Goal: Task Accomplishment & Management: Use online tool/utility

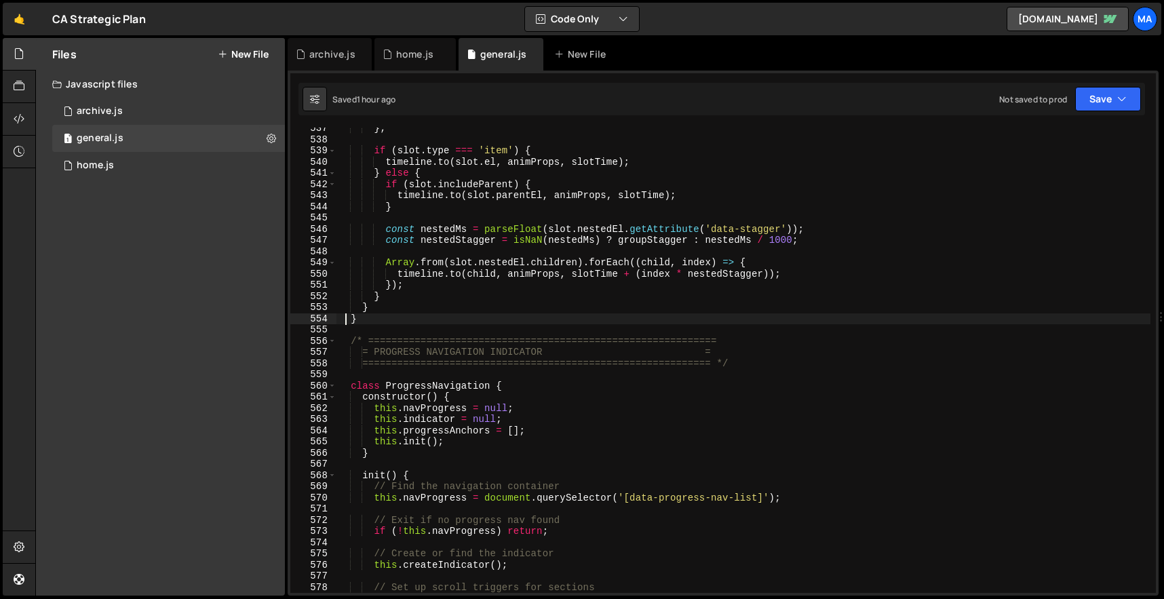
click at [637, 298] on div "} ; if ( slot . type === 'item' ) { timeline . to ( slot . el , animProps , slo…" at bounding box center [743, 367] width 814 height 488
type textarea "})();"
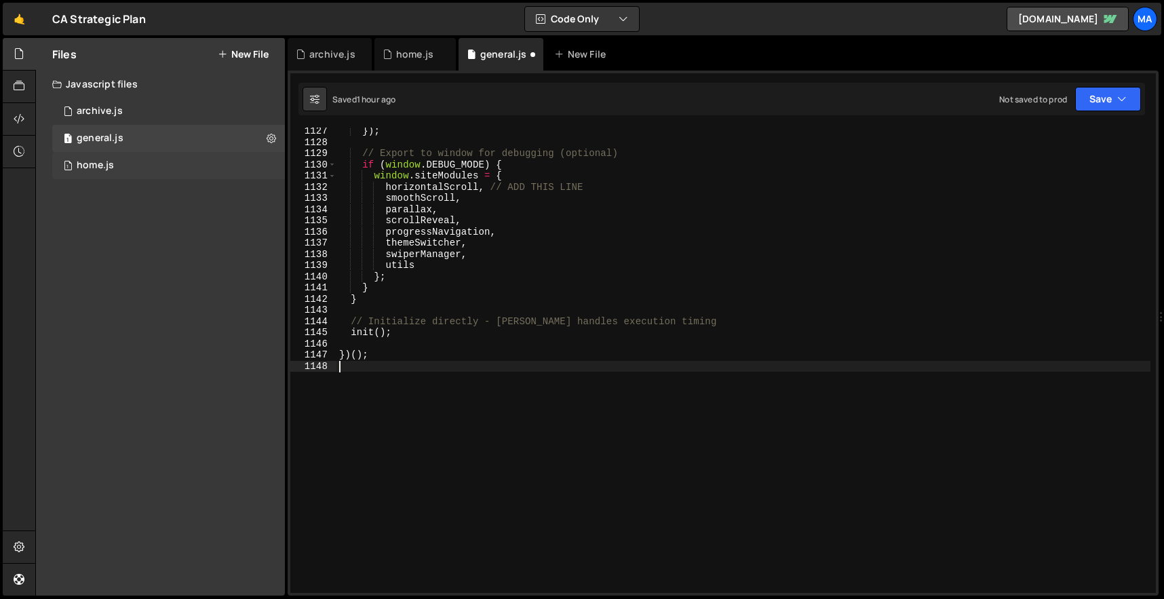
scroll to position [12605, 0]
click at [187, 172] on div "1 home.js 0" at bounding box center [168, 165] width 233 height 27
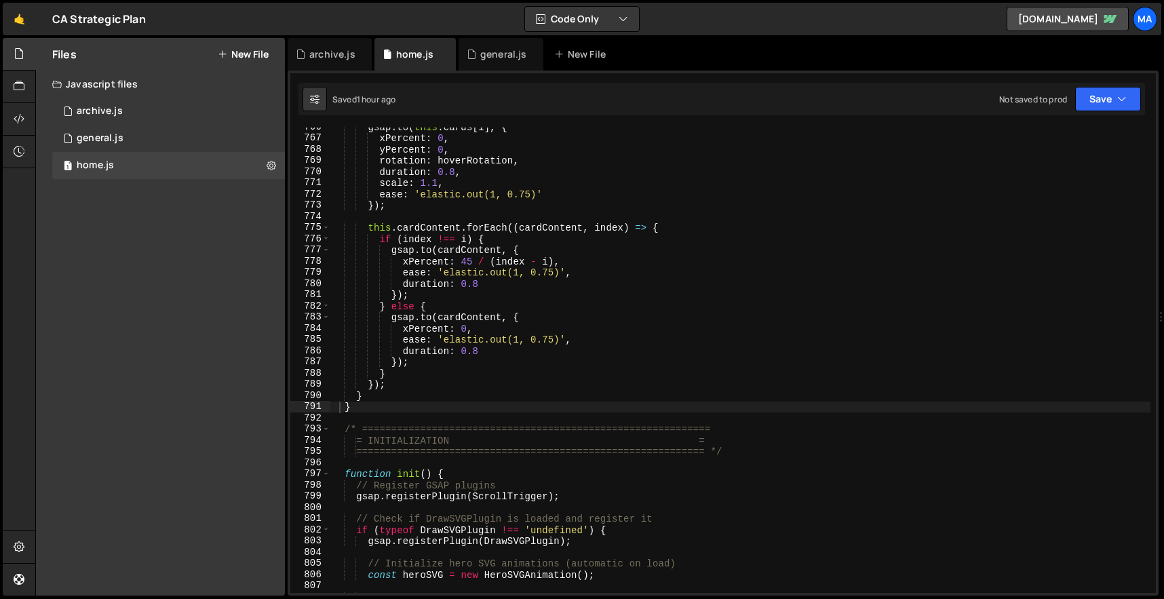
click at [543, 256] on div "gsap . to ( this . cards [ i ] , { xPercent : 0 , yPercent : 0 , rotation : hov…" at bounding box center [740, 365] width 820 height 488
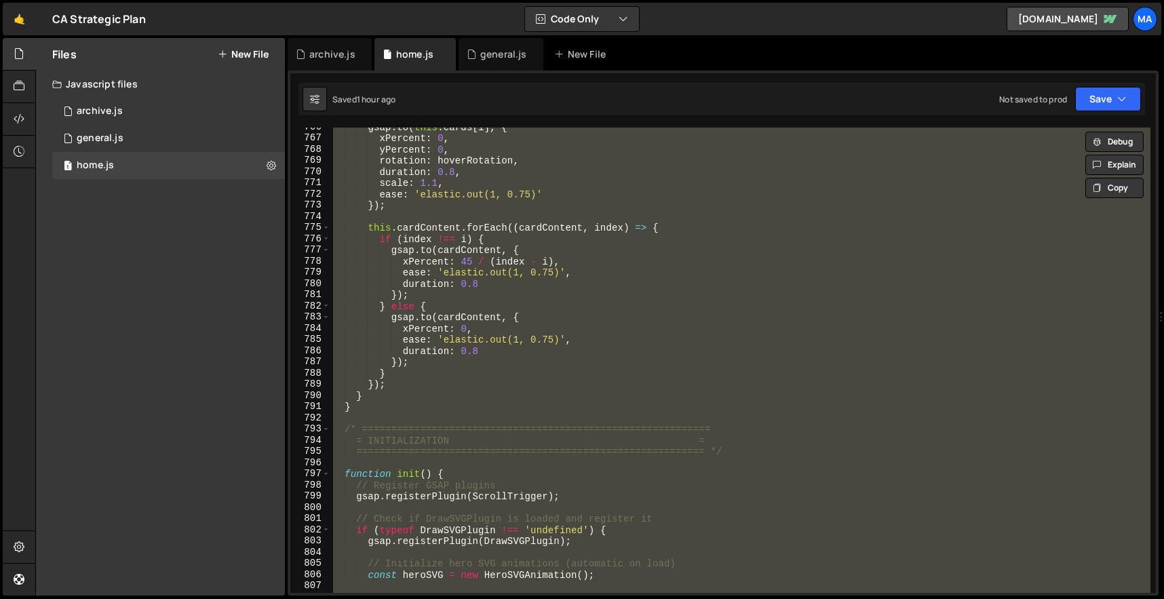
click at [555, 301] on div "gsap . to ( this . cards [ i ] , { xPercent : 0 , yPercent : 0 , rotation : hov…" at bounding box center [740, 360] width 820 height 465
type textarea "} else {"
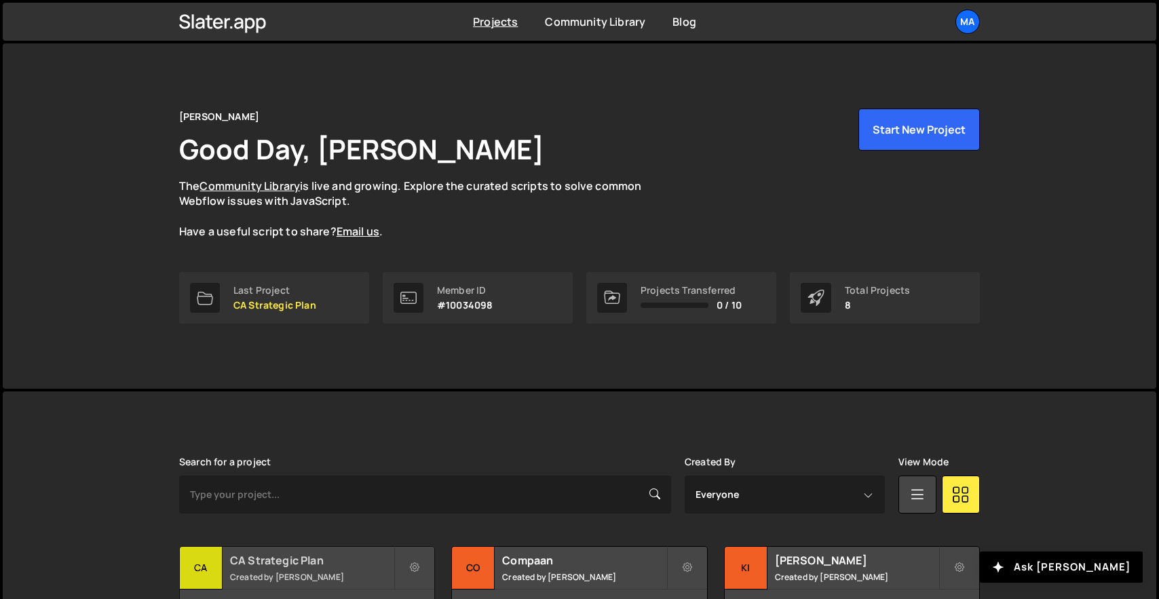
click at [286, 564] on h2 "CA Strategic Plan" at bounding box center [311, 560] width 163 height 15
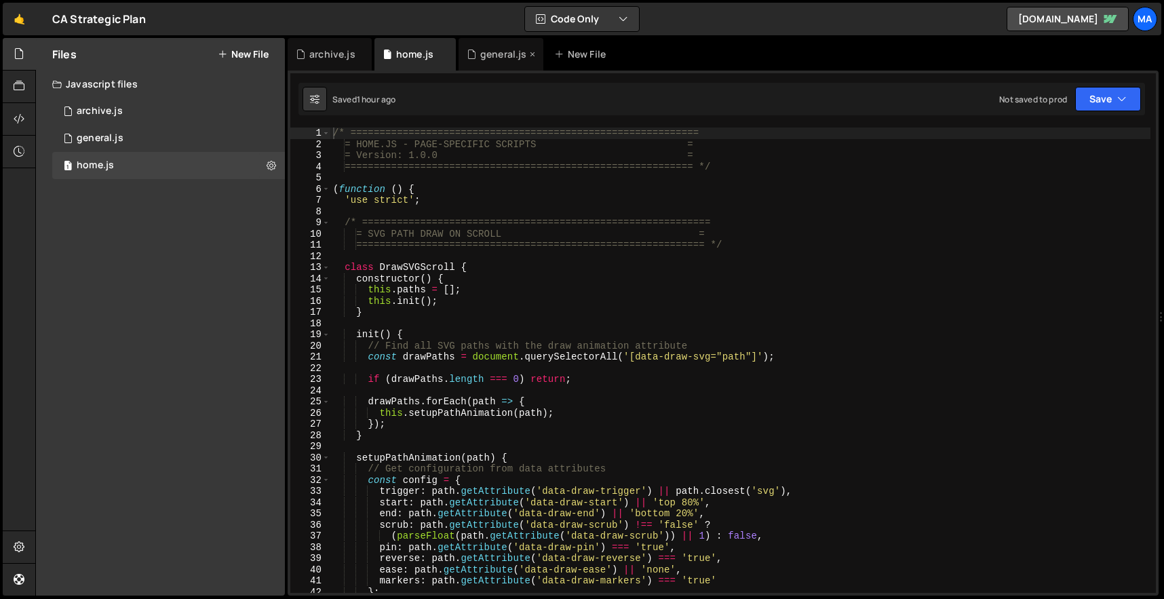
click at [493, 51] on div "general.js" at bounding box center [503, 54] width 47 height 14
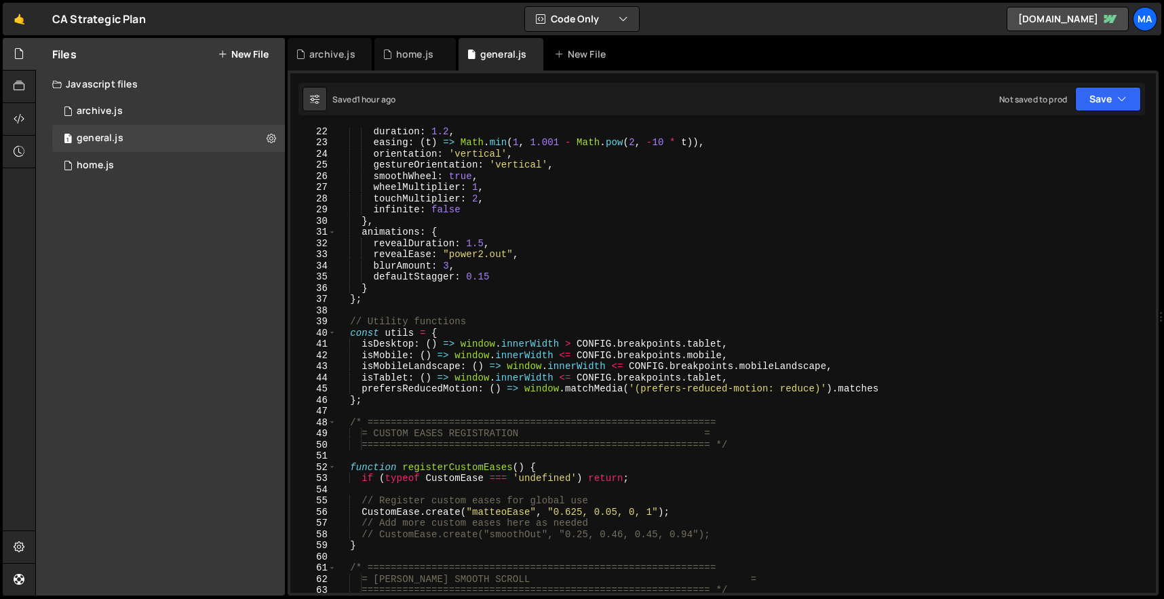
scroll to position [237, 0]
type textarea "CustomEase.create("matteoEase", "0.625, 0.05, 0, 1");"
drag, startPoint x: 550, startPoint y: 509, endPoint x: 659, endPoint y: 509, distance: 108.5
click at [659, 509] on div "duration : 1.2 , easing : ( t ) => Math . min ( 1 , 1.001 - Math . pow ( 2 , - …" at bounding box center [743, 369] width 815 height 488
